Goal: Complete application form

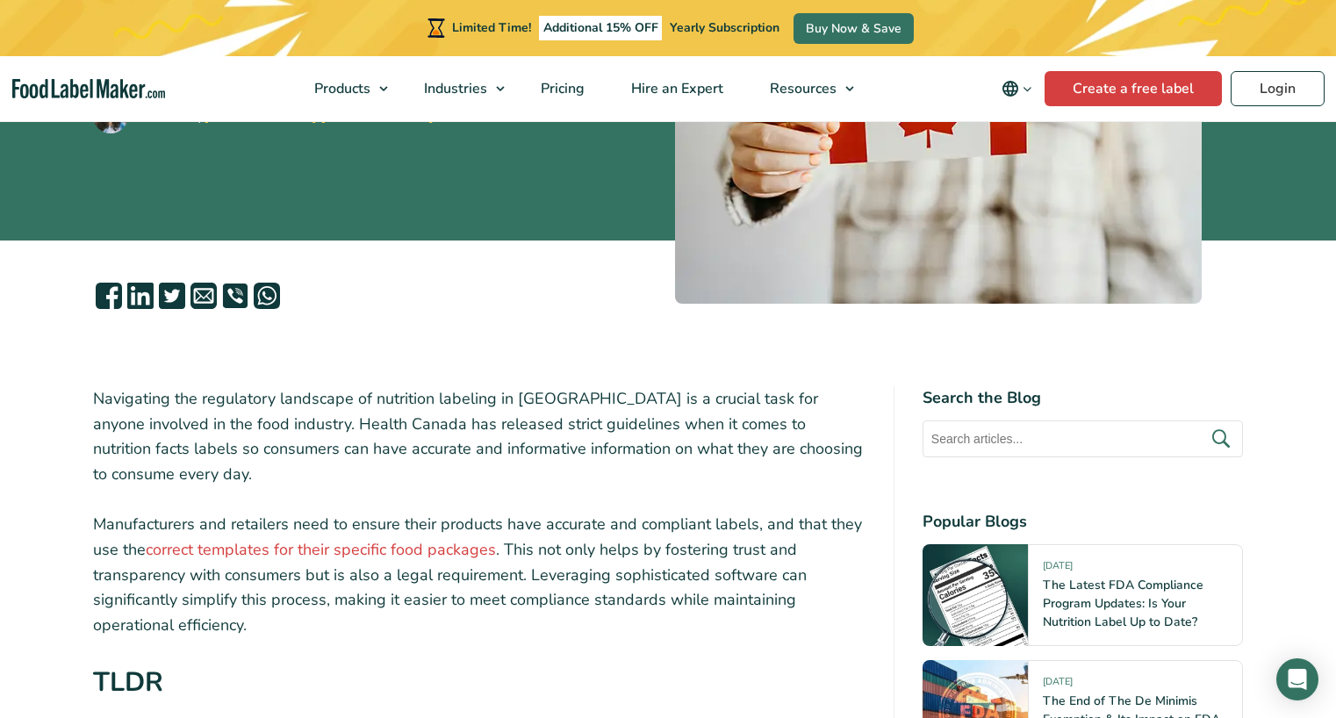
scroll to position [341, 0]
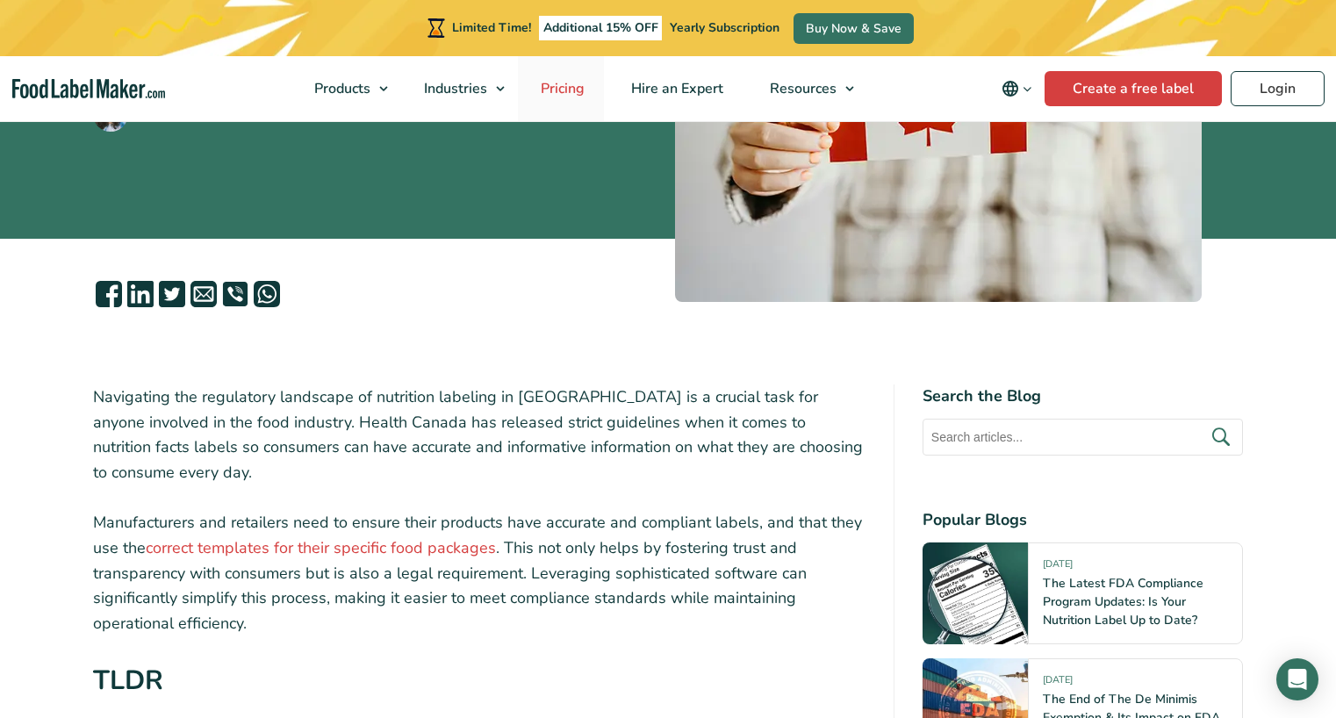
click at [568, 88] on span "Pricing" at bounding box center [560, 88] width 51 height 19
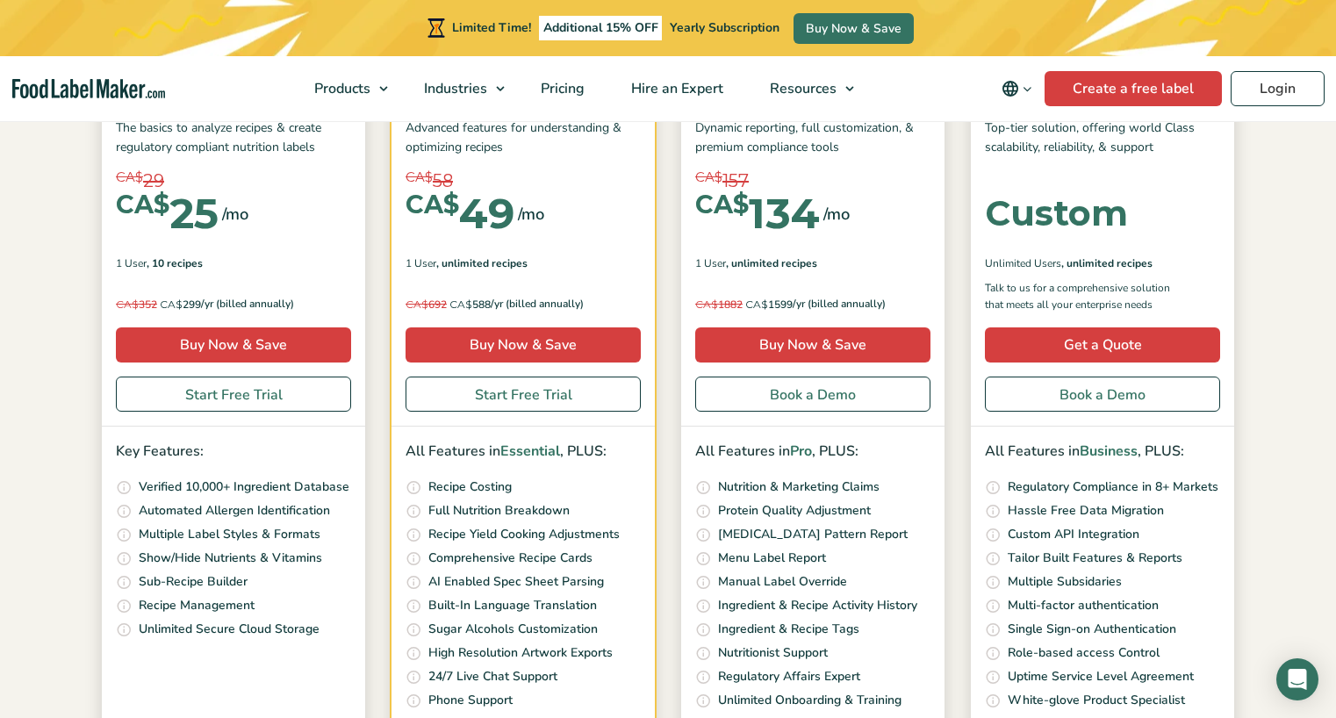
scroll to position [313, 0]
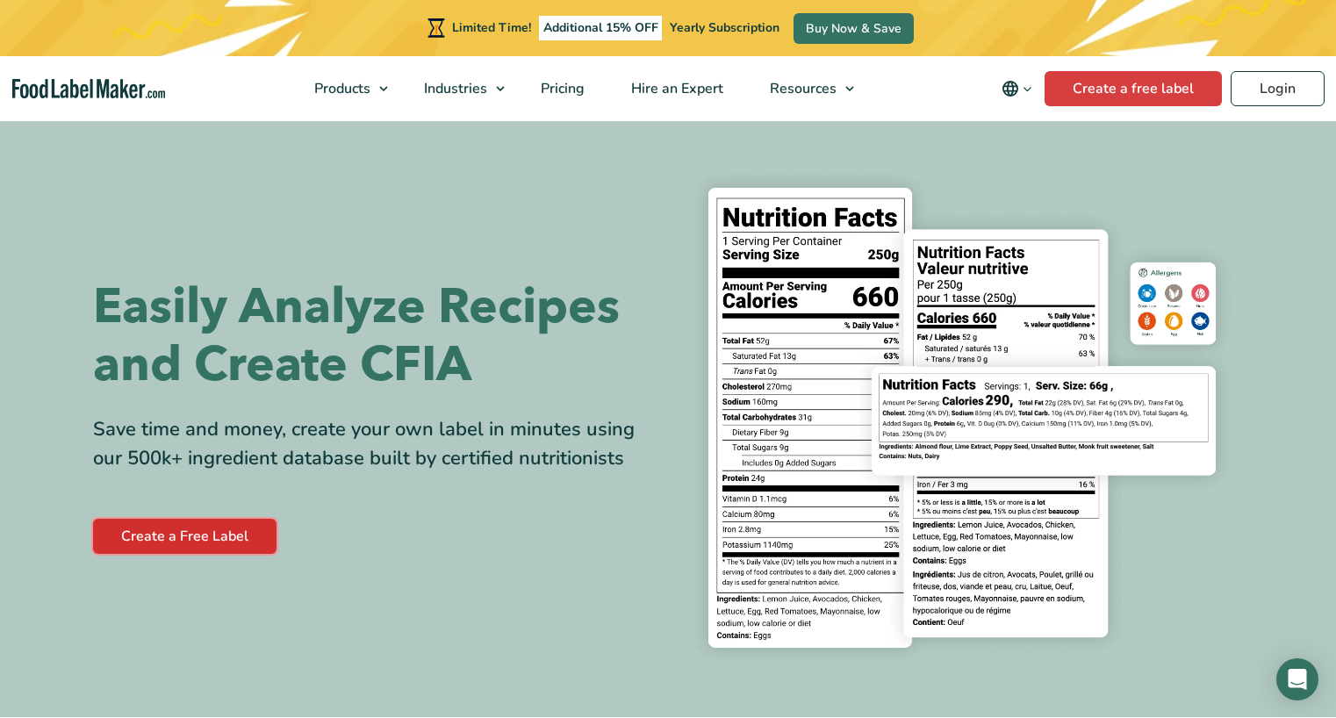
click at [209, 543] on link "Create a Free Label" at bounding box center [184, 536] width 183 height 35
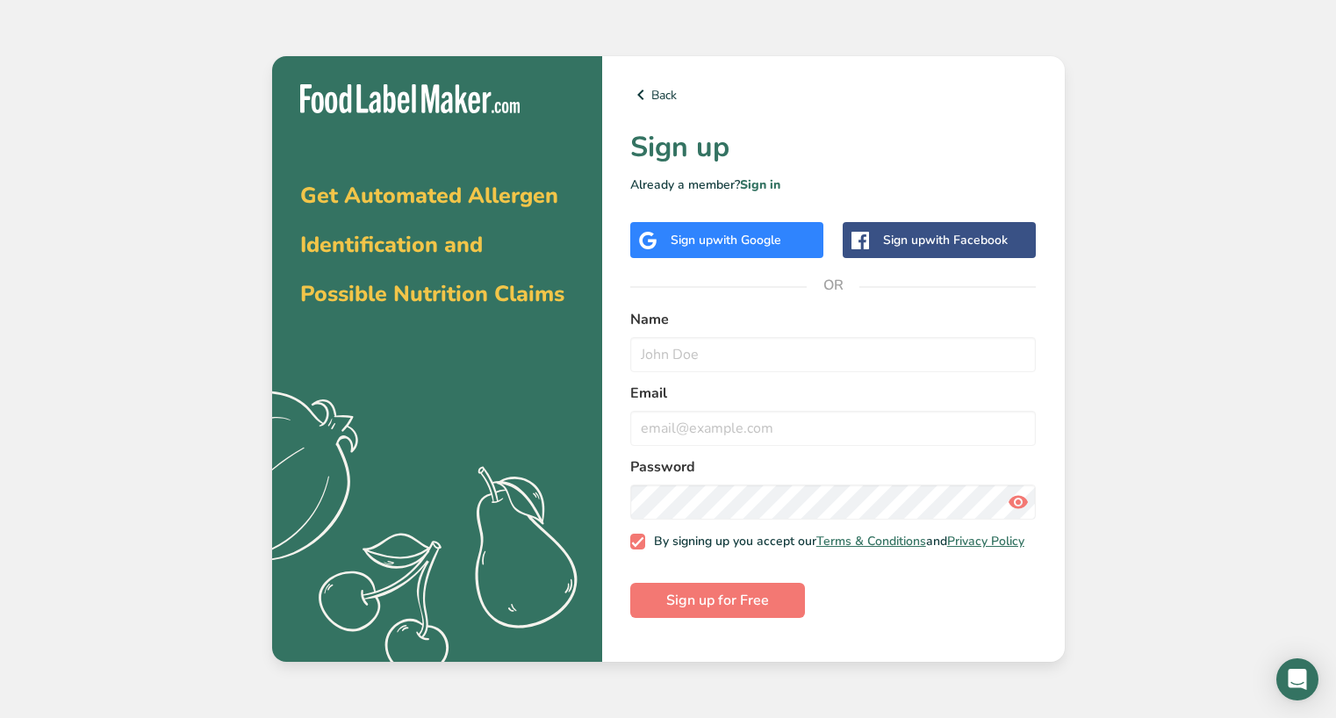
click at [699, 245] on div "Sign up with Google" at bounding box center [725, 240] width 111 height 18
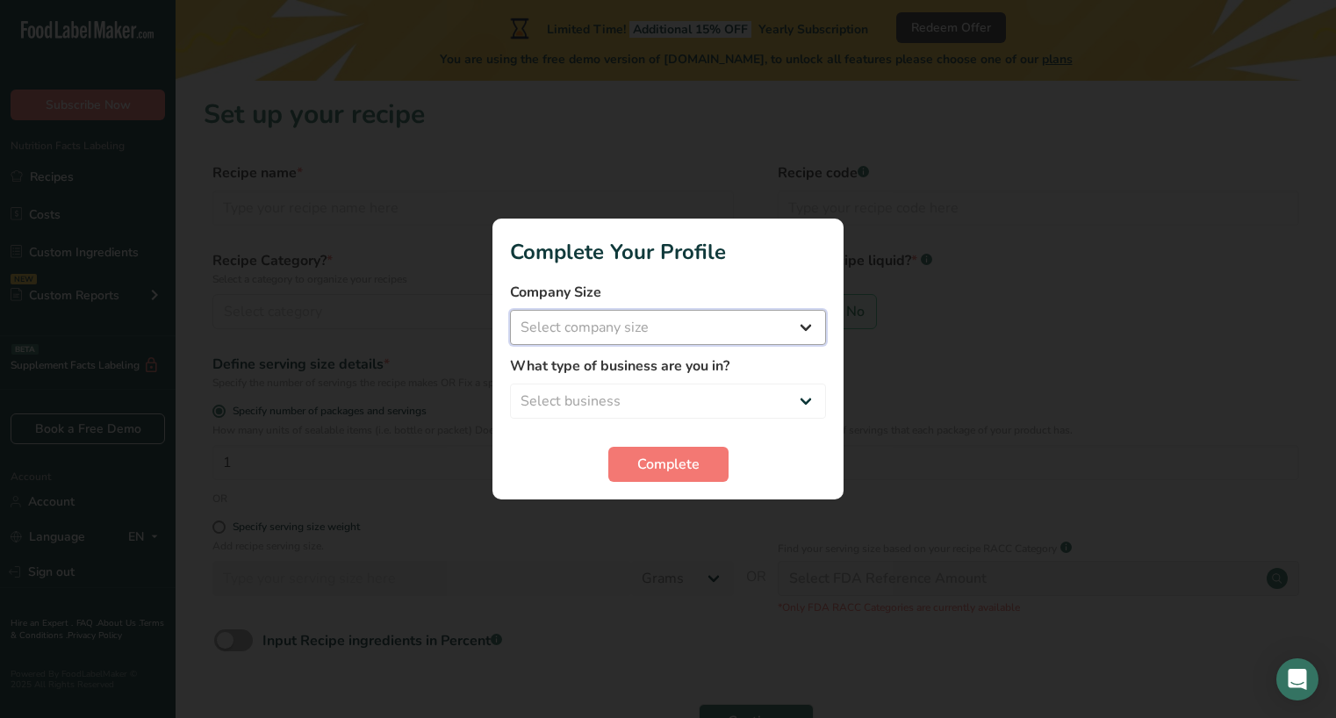
click at [774, 319] on select "Select company size Fewer than 10 Employees 10 to 50 Employees 51 to 500 Employ…" at bounding box center [668, 327] width 316 height 35
select select "1"
click at [510, 310] on select "Select company size Fewer than 10 Employees 10 to 50 Employees 51 to 500 Employ…" at bounding box center [668, 327] width 316 height 35
click at [785, 405] on select "Select business Packaged Food Manufacturer Restaurant & Cafe Bakery Meal Plans …" at bounding box center [668, 401] width 316 height 35
click at [510, 384] on select "Select business Packaged Food Manufacturer Restaurant & Cafe Bakery Meal Plans …" at bounding box center [668, 401] width 316 height 35
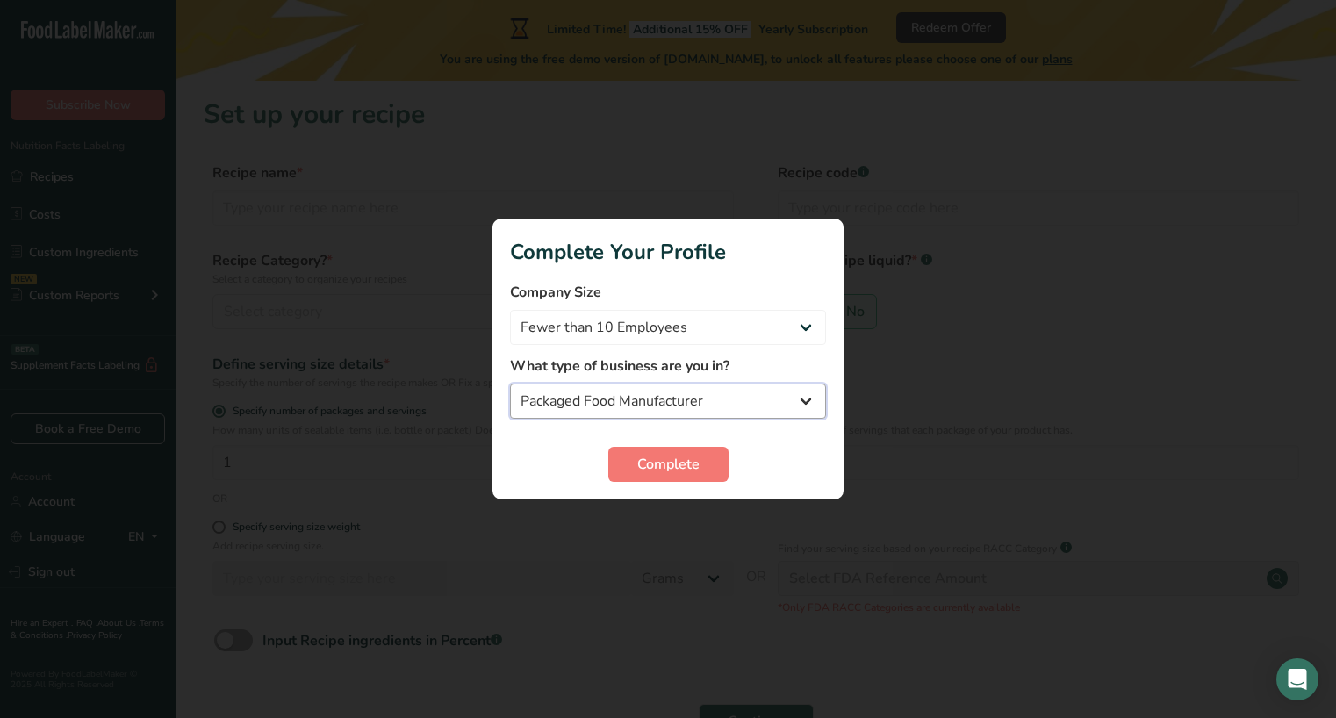
click at [738, 407] on select "Packaged Food Manufacturer Restaurant & Cafe Bakery Meal Plans & Catering Compa…" at bounding box center [668, 401] width 316 height 35
select select "8"
click at [510, 384] on select "Packaged Food Manufacturer Restaurant & Cafe Bakery Meal Plans & Catering Compa…" at bounding box center [668, 401] width 316 height 35
click at [671, 465] on span "Complete" at bounding box center [668, 464] width 62 height 21
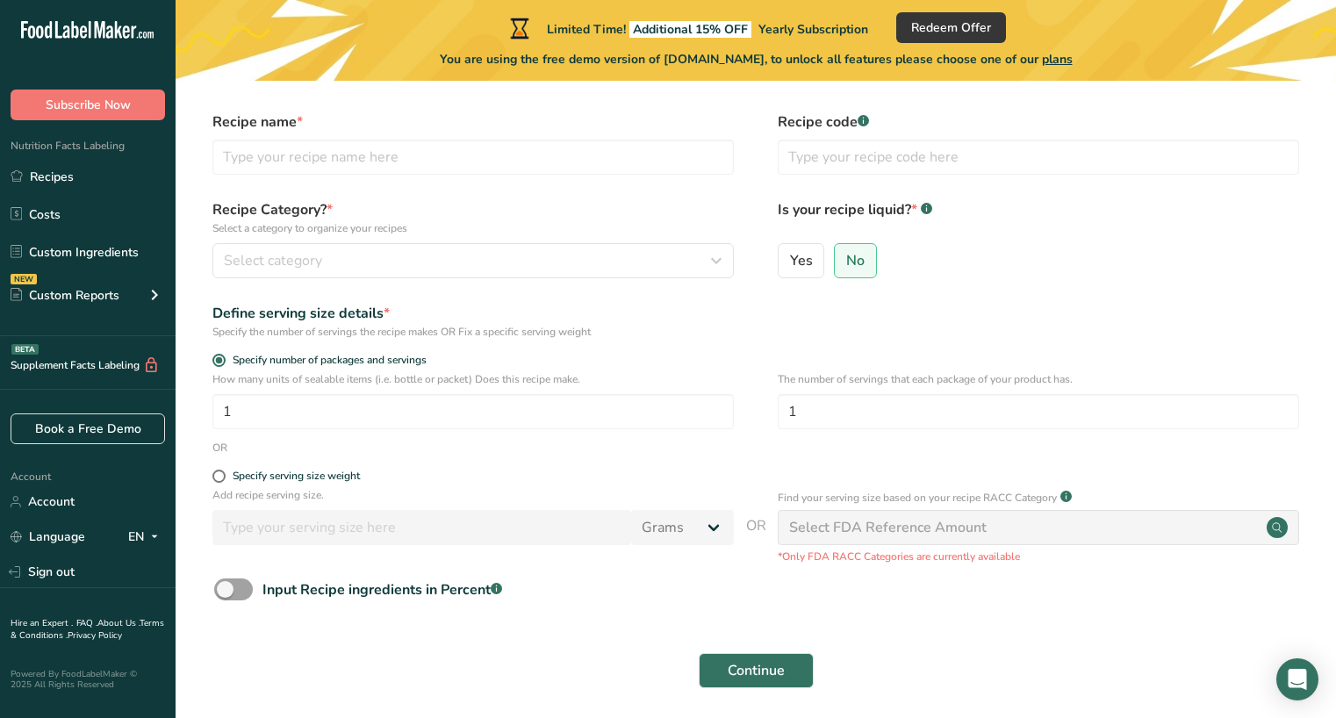
scroll to position [49, 0]
